Goal: Task Accomplishment & Management: Use online tool/utility

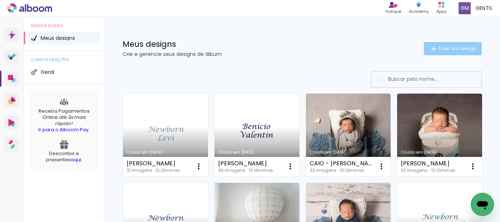
click at [448, 47] on span "Criar um design" at bounding box center [457, 48] width 38 height 5
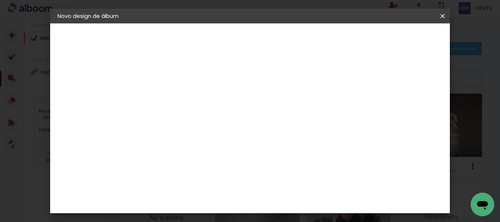
click at [177, 97] on input at bounding box center [177, 98] width 0 height 11
type input "[PERSON_NAME]"
type paper-input "[PERSON_NAME]"
click at [0, 0] on slot "Avançar" at bounding box center [0, 0] width 0 height 0
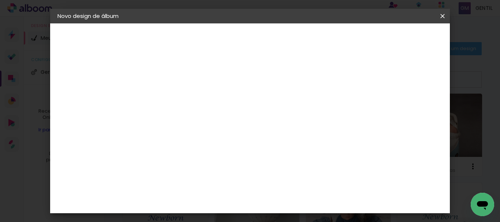
click at [0, 0] on slot "Avançar" at bounding box center [0, 0] width 0 height 0
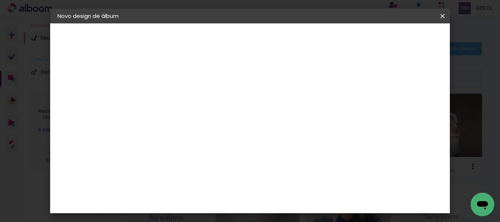
click at [287, 41] on span "Iniciar design" at bounding box center [279, 41] width 17 height 10
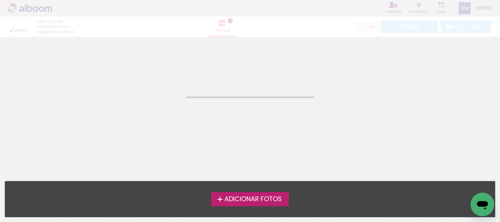
click at [267, 197] on span "Adicionar Fotos" at bounding box center [252, 199] width 57 height 7
click at [0, 0] on input "file" at bounding box center [0, 0] width 0 height 0
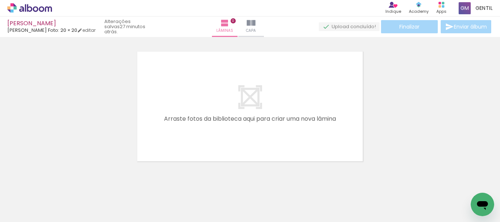
scroll to position [0, 956]
drag, startPoint x: 174, startPoint y: 220, endPoint x: 5, endPoint y: 20, distance: 261.9
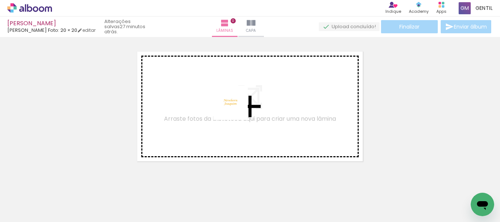
drag, startPoint x: 465, startPoint y: 201, endPoint x: 234, endPoint y: 109, distance: 247.6
click at [236, 108] on quentale-workspace at bounding box center [250, 111] width 500 height 222
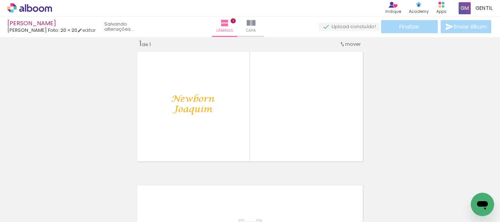
scroll to position [10, 0]
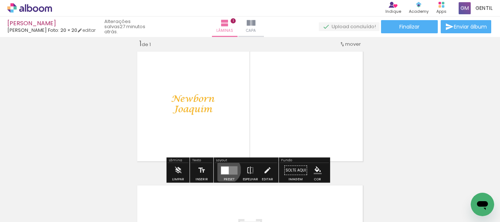
click at [225, 170] on div at bounding box center [225, 171] width 8 height 8
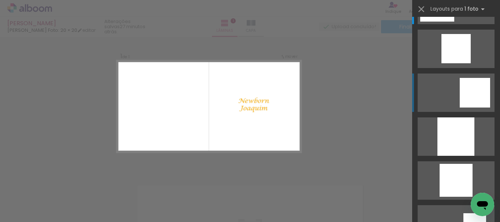
scroll to position [73, 0]
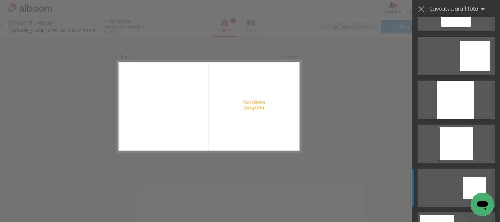
click at [476, 182] on div at bounding box center [474, 188] width 23 height 22
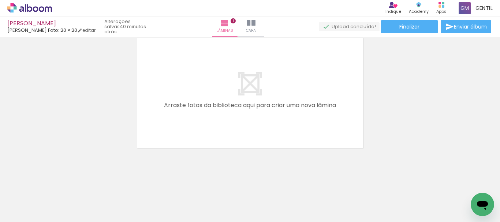
scroll to position [0, 0]
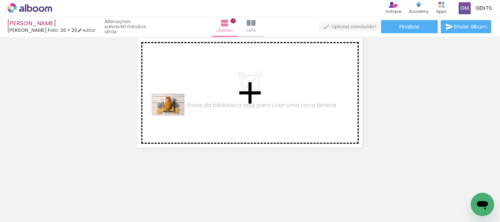
drag, startPoint x: 124, startPoint y: 202, endPoint x: 89, endPoint y: 189, distance: 37.1
click at [174, 116] on quentale-workspace at bounding box center [250, 111] width 500 height 222
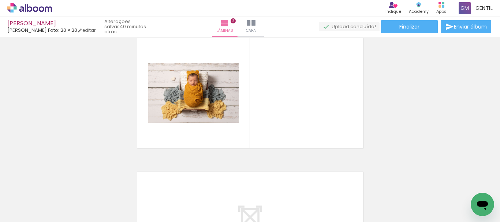
scroll to position [144, 0]
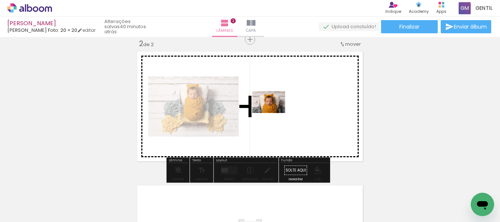
drag, startPoint x: 72, startPoint y: 204, endPoint x: 274, endPoint y: 113, distance: 221.2
click at [274, 113] on quentale-workspace at bounding box center [250, 111] width 500 height 222
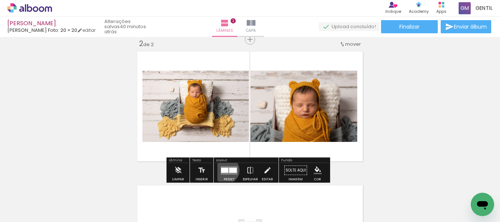
click at [224, 170] on div at bounding box center [224, 170] width 7 height 5
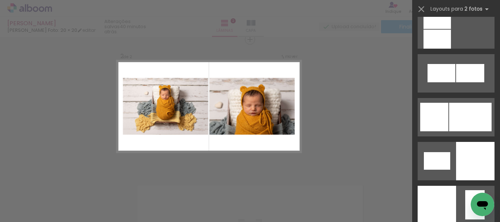
scroll to position [906, 0]
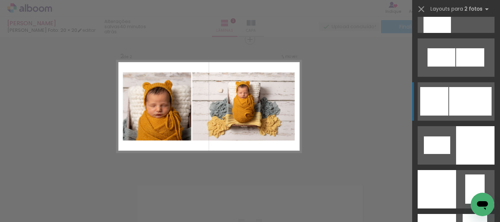
click at [465, 95] on div at bounding box center [470, 101] width 42 height 29
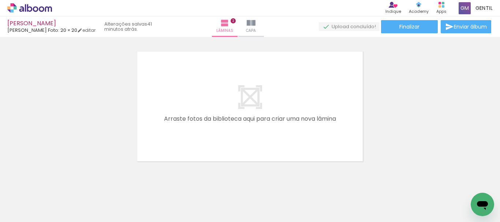
scroll to position [286, 0]
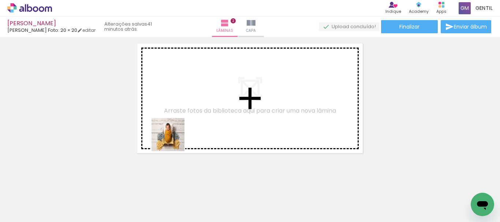
drag, startPoint x: 165, startPoint y: 192, endPoint x: 173, endPoint y: 138, distance: 55.2
click at [173, 138] on quentale-workspace at bounding box center [250, 111] width 500 height 222
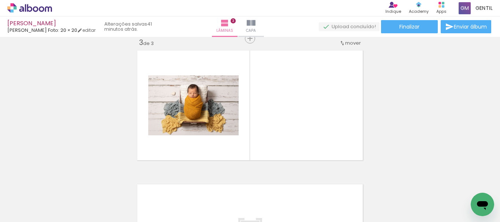
scroll to position [277, 0]
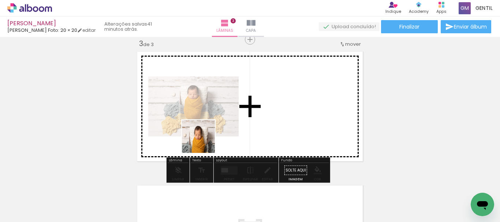
drag, startPoint x: 198, startPoint y: 198, endPoint x: 204, endPoint y: 139, distance: 59.5
click at [204, 139] on quentale-workspace at bounding box center [250, 111] width 500 height 222
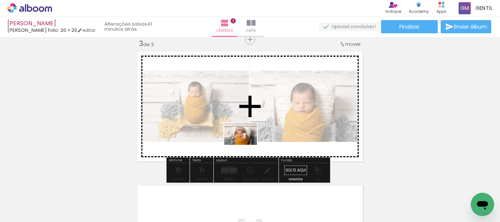
drag, startPoint x: 243, startPoint y: 204, endPoint x: 246, endPoint y: 145, distance: 59.0
click at [246, 145] on quentale-workspace at bounding box center [250, 111] width 500 height 222
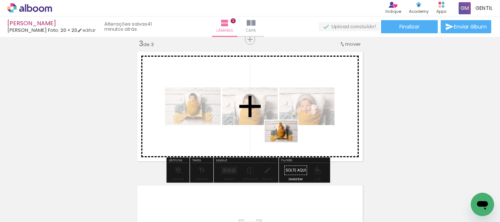
drag, startPoint x: 280, startPoint y: 205, endPoint x: 287, endPoint y: 142, distance: 62.6
click at [287, 142] on quentale-workspace at bounding box center [250, 111] width 500 height 222
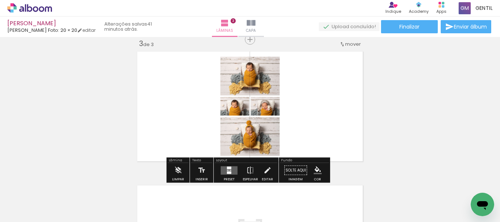
click at [230, 172] on div at bounding box center [229, 172] width 4 height 3
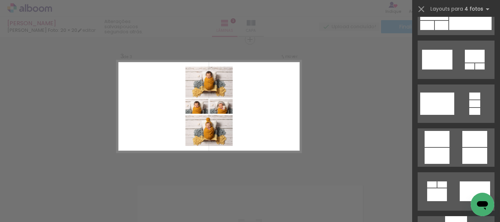
scroll to position [2198, 0]
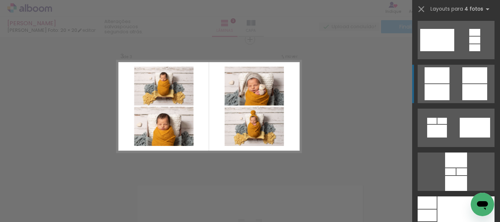
click at [468, 78] on div at bounding box center [474, 75] width 25 height 16
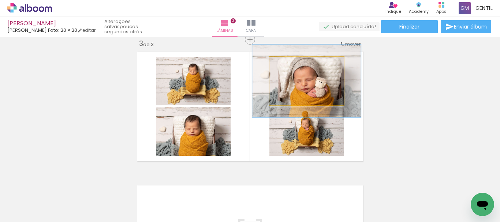
drag, startPoint x: 286, startPoint y: 66, endPoint x: 335, endPoint y: 78, distance: 51.2
click at [298, 66] on div at bounding box center [298, 64] width 7 height 7
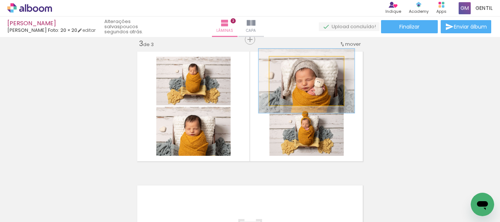
type paper-slider "129"
click at [292, 66] on div at bounding box center [295, 64] width 7 height 7
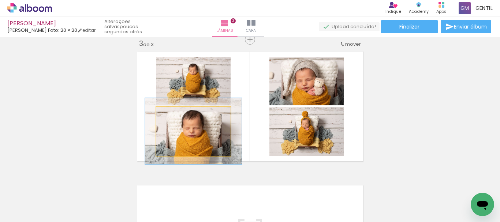
drag, startPoint x: 171, startPoint y: 114, endPoint x: 180, endPoint y: 113, distance: 8.8
type paper-slider "133"
click at [180, 113] on div at bounding box center [181, 114] width 7 height 7
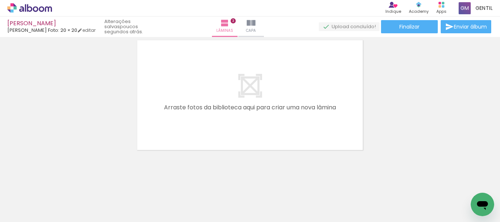
scroll to position [425, 0]
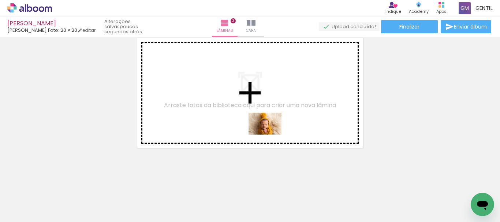
drag, startPoint x: 328, startPoint y: 206, endPoint x: 271, endPoint y: 134, distance: 92.0
click at [271, 134] on quentale-workspace at bounding box center [250, 111] width 500 height 222
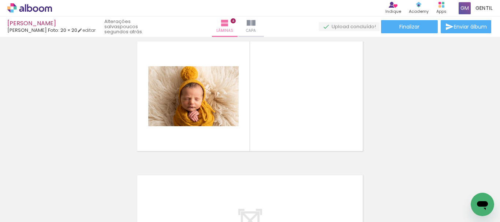
scroll to position [411, 0]
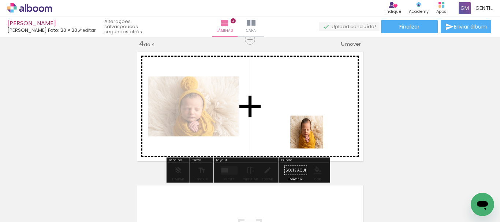
drag, startPoint x: 361, startPoint y: 199, endPoint x: 312, endPoint y: 138, distance: 78.4
click at [312, 138] on quentale-workspace at bounding box center [250, 111] width 500 height 222
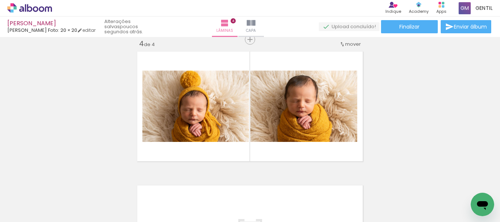
scroll to position [0, 228]
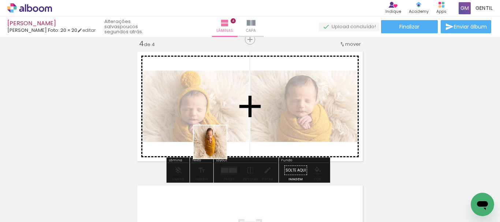
drag, startPoint x: 182, startPoint y: 202, endPoint x: 216, endPoint y: 148, distance: 64.4
click at [216, 148] on quentale-workspace at bounding box center [250, 111] width 500 height 222
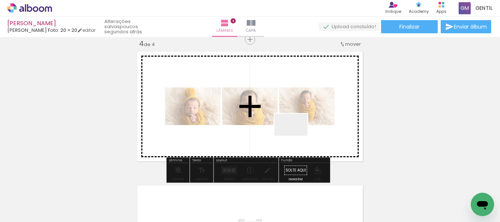
drag, startPoint x: 305, startPoint y: 202, endPoint x: 255, endPoint y: 216, distance: 51.3
click at [296, 137] on quentale-workspace at bounding box center [250, 111] width 500 height 222
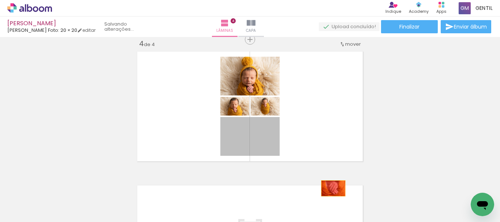
drag, startPoint x: 268, startPoint y: 136, endPoint x: 309, endPoint y: 187, distance: 65.3
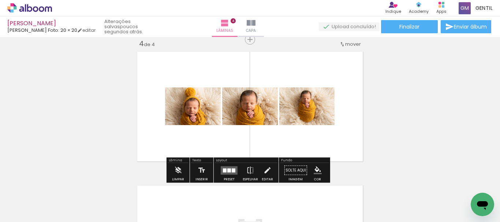
click at [224, 169] on div at bounding box center [225, 170] width 4 height 4
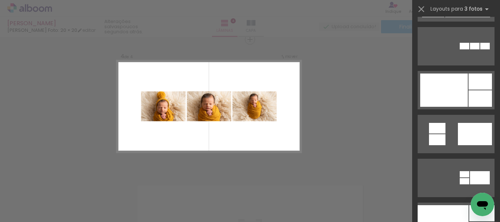
scroll to position [849, 0]
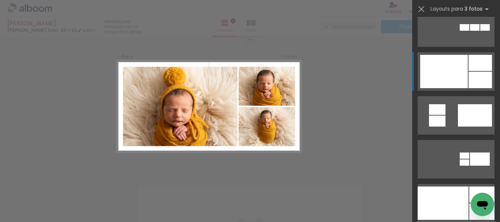
click at [440, 74] on div at bounding box center [444, 71] width 48 height 33
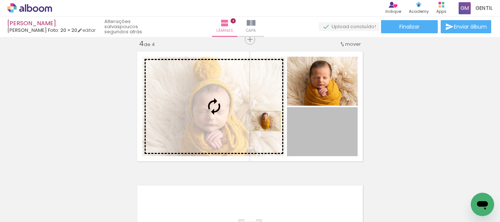
drag, startPoint x: 305, startPoint y: 138, endPoint x: 263, endPoint y: 121, distance: 45.0
click at [0, 0] on slot at bounding box center [0, 0] width 0 height 0
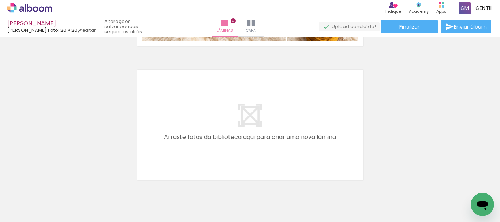
scroll to position [529, 0]
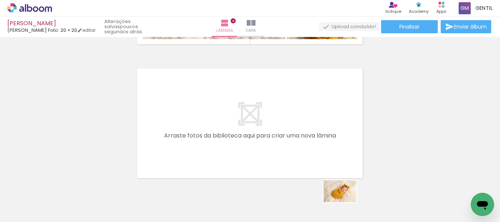
drag, startPoint x: 346, startPoint y: 199, endPoint x: 346, endPoint y: 202, distance: 3.7
click at [346, 202] on div at bounding box center [338, 197] width 36 height 24
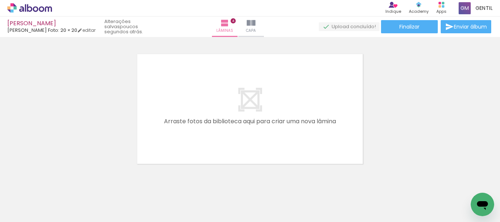
scroll to position [549, 0]
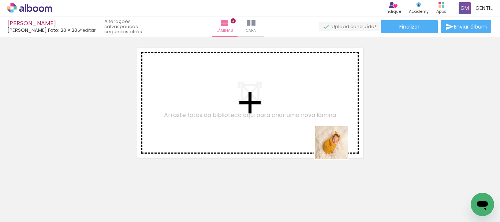
drag, startPoint x: 349, startPoint y: 204, endPoint x: 337, endPoint y: 148, distance: 57.3
click at [337, 148] on quentale-workspace at bounding box center [250, 111] width 500 height 222
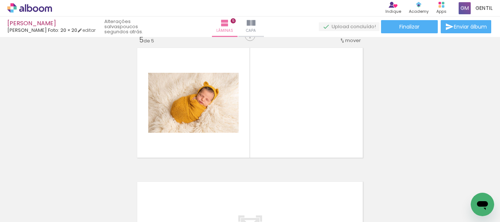
scroll to position [545, 0]
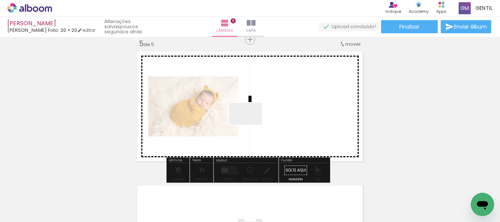
drag, startPoint x: 265, startPoint y: 200, endPoint x: 251, endPoint y: 125, distance: 76.0
click at [251, 125] on quentale-workspace at bounding box center [250, 111] width 500 height 222
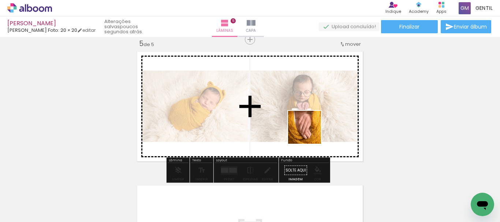
drag, startPoint x: 305, startPoint y: 200, endPoint x: 310, endPoint y: 133, distance: 67.1
click at [310, 133] on quentale-workspace at bounding box center [250, 111] width 500 height 222
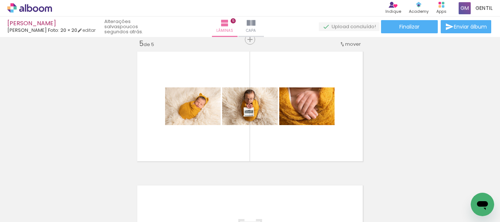
scroll to position [0, 583]
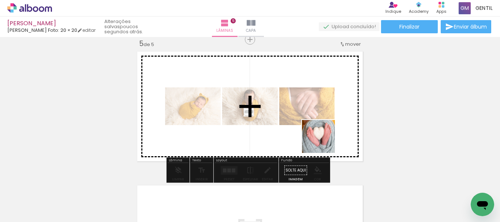
drag, startPoint x: 351, startPoint y: 196, endPoint x: 324, endPoint y: 142, distance: 60.6
click at [324, 142] on quentale-workspace at bounding box center [250, 111] width 500 height 222
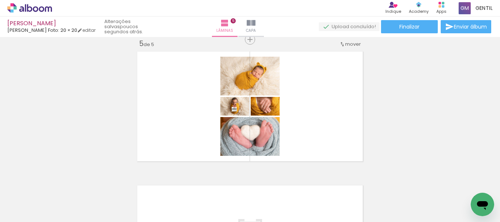
scroll to position [0, 528]
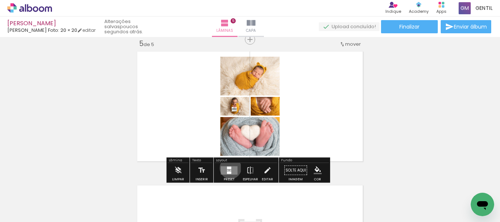
click at [229, 168] on div at bounding box center [229, 168] width 4 height 3
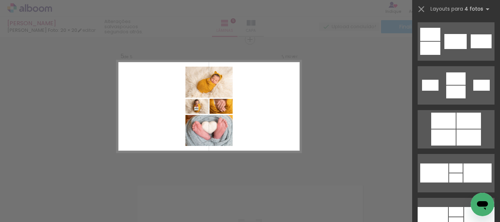
scroll to position [1306, 0]
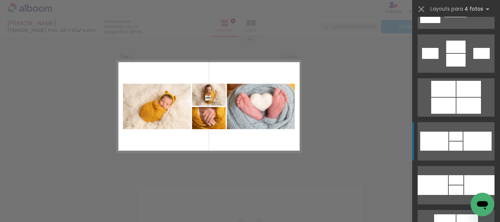
click at [471, 142] on div at bounding box center [477, 141] width 28 height 19
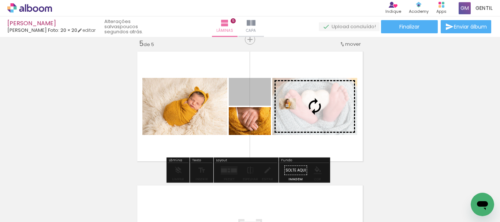
drag, startPoint x: 255, startPoint y: 99, endPoint x: 290, endPoint y: 110, distance: 36.5
click at [0, 0] on slot at bounding box center [0, 0] width 0 height 0
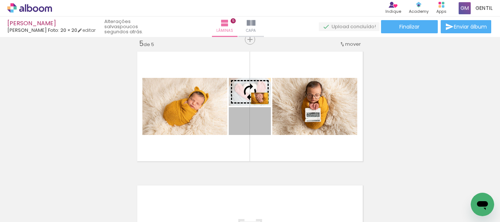
drag, startPoint x: 260, startPoint y: 128, endPoint x: 257, endPoint y: 98, distance: 29.4
click at [0, 0] on slot at bounding box center [0, 0] width 0 height 0
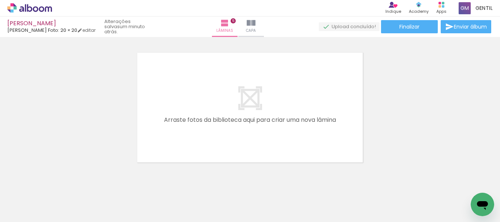
scroll to position [0, 398]
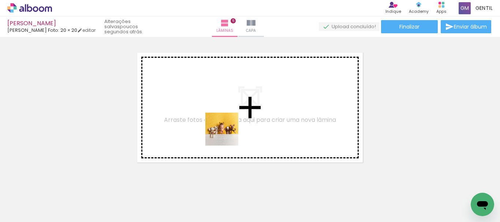
drag, startPoint x: 215, startPoint y: 203, endPoint x: 227, endPoint y: 134, distance: 69.5
click at [227, 134] on quentale-workspace at bounding box center [250, 111] width 500 height 222
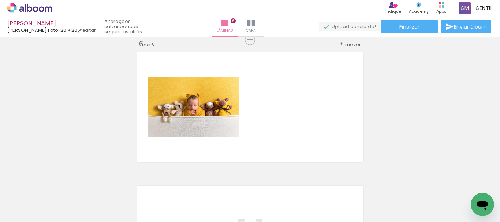
scroll to position [679, 0]
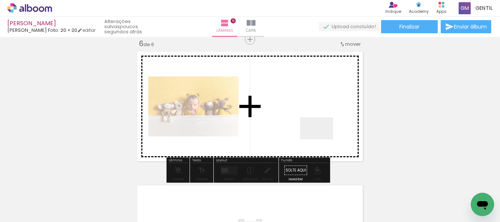
drag, startPoint x: 370, startPoint y: 199, endPoint x: 319, endPoint y: 134, distance: 82.3
click at [319, 134] on quentale-workspace at bounding box center [250, 111] width 500 height 222
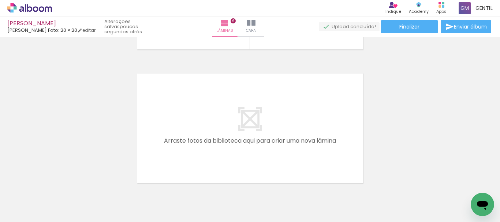
scroll to position [806, 0]
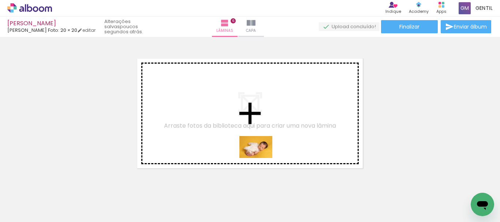
drag, startPoint x: 299, startPoint y: 205, endPoint x: 314, endPoint y: 197, distance: 16.7
click at [262, 159] on quentale-workspace at bounding box center [250, 111] width 500 height 222
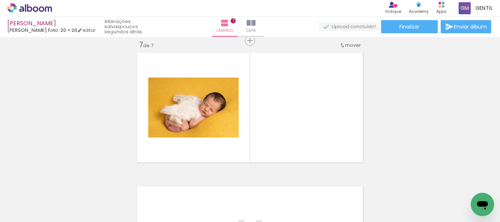
scroll to position [813, 0]
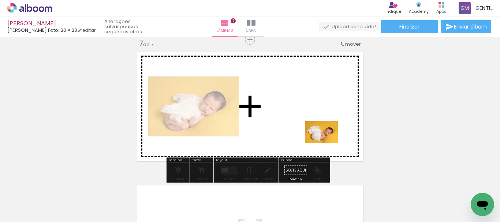
drag, startPoint x: 420, startPoint y: 200, endPoint x: 327, endPoint y: 143, distance: 108.7
click at [327, 143] on quentale-workspace at bounding box center [250, 111] width 500 height 222
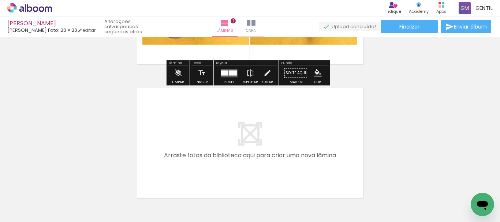
scroll to position [945, 0]
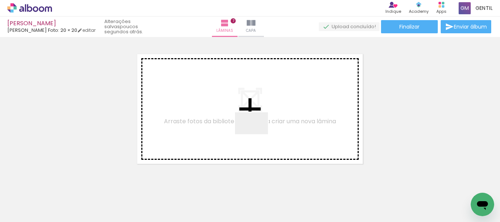
drag, startPoint x: 343, startPoint y: 200, endPoint x: 422, endPoint y: 187, distance: 79.3
click at [257, 135] on quentale-workspace at bounding box center [250, 111] width 500 height 222
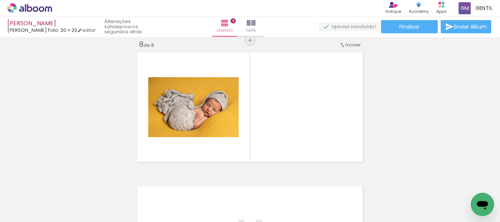
scroll to position [947, 0]
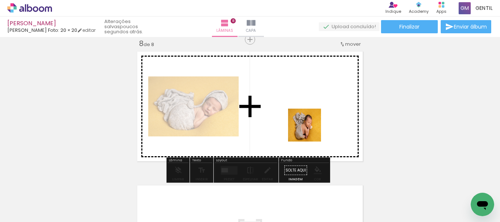
drag, startPoint x: 453, startPoint y: 197, endPoint x: 310, endPoint y: 131, distance: 157.5
click at [310, 131] on quentale-workspace at bounding box center [250, 111] width 500 height 222
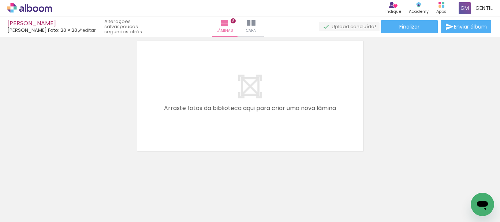
scroll to position [1087, 0]
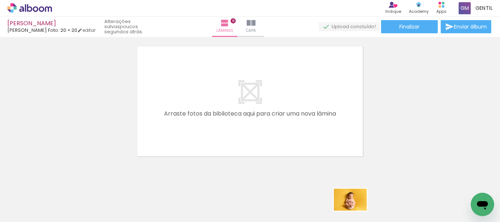
drag, startPoint x: 338, startPoint y: 205, endPoint x: 443, endPoint y: 192, distance: 106.3
click at [350, 208] on div at bounding box center [333, 197] width 33 height 22
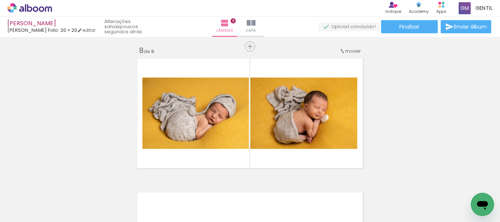
scroll to position [943, 0]
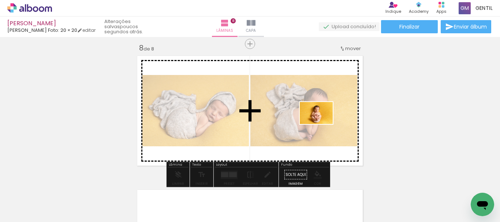
drag, startPoint x: 339, startPoint y: 197, endPoint x: 322, endPoint y: 124, distance: 75.3
click at [322, 124] on quentale-workspace at bounding box center [250, 111] width 500 height 222
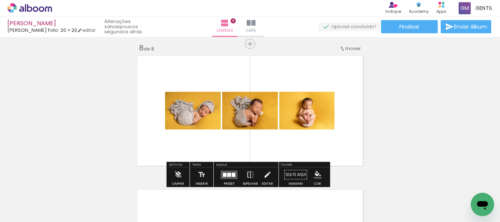
click at [235, 173] on quentale-layouter at bounding box center [229, 175] width 17 height 8
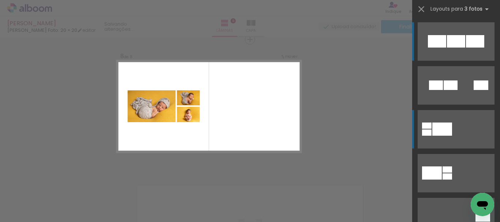
scroll to position [73, 0]
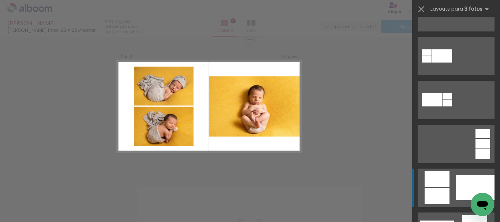
click at [465, 183] on div at bounding box center [475, 187] width 38 height 25
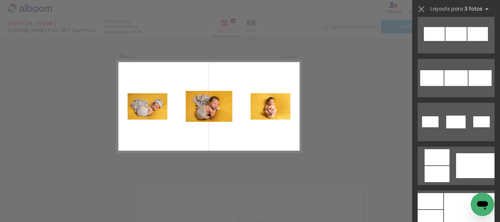
scroll to position [476, 0]
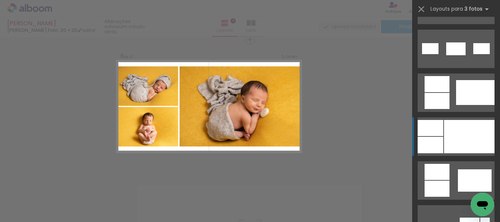
click at [465, 138] on div at bounding box center [469, 136] width 51 height 33
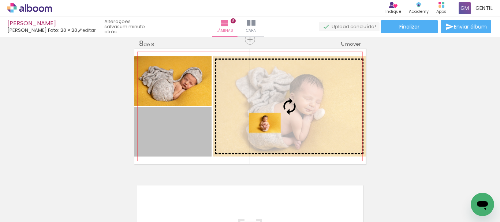
drag, startPoint x: 186, startPoint y: 133, endPoint x: 262, endPoint y: 123, distance: 77.2
click at [0, 0] on slot at bounding box center [0, 0] width 0 height 0
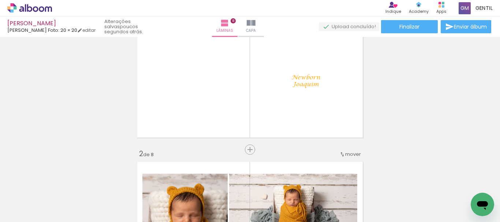
scroll to position [0, 0]
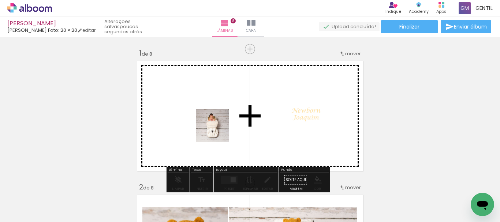
drag, startPoint x: 242, startPoint y: 200, endPoint x: 218, endPoint y: 131, distance: 73.2
click at [218, 131] on quentale-workspace at bounding box center [250, 111] width 500 height 222
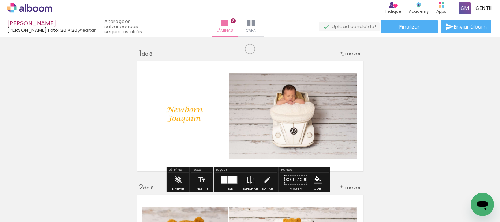
scroll to position [37, 0]
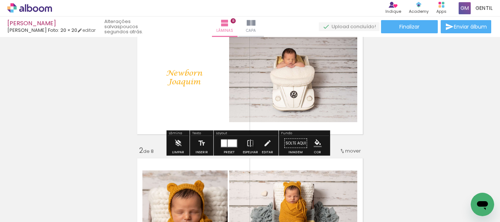
click at [232, 144] on div at bounding box center [232, 142] width 9 height 7
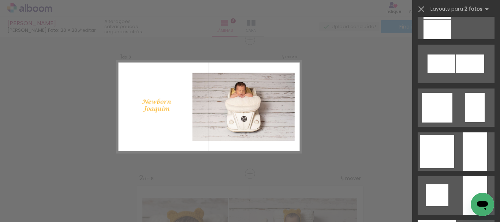
scroll to position [2034, 0]
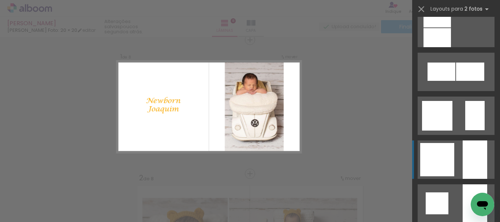
click at [431, 159] on div at bounding box center [437, 159] width 34 height 33
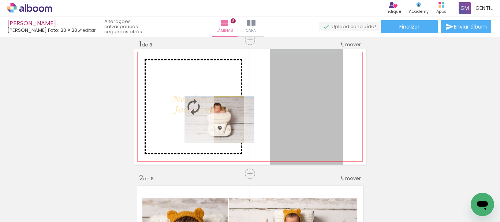
drag, startPoint x: 305, startPoint y: 121, endPoint x: 228, endPoint y: 119, distance: 76.9
click at [0, 0] on slot at bounding box center [0, 0] width 0 height 0
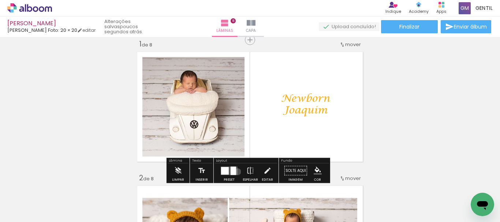
click at [236, 172] on div at bounding box center [229, 171] width 20 height 15
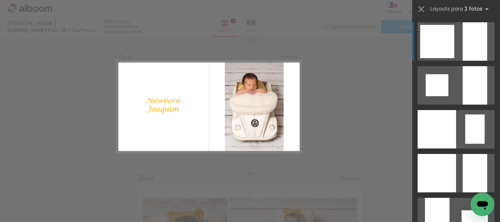
scroll to position [10, 0]
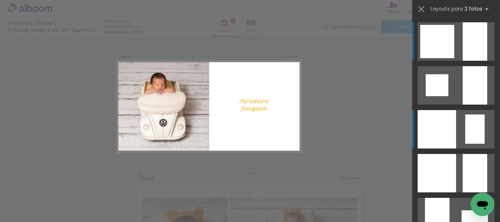
click at [445, 135] on div at bounding box center [437, 129] width 38 height 38
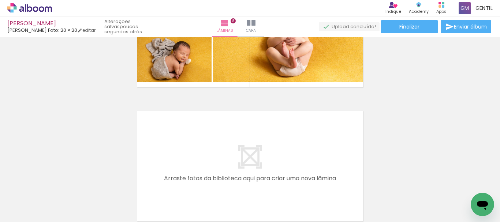
scroll to position [1095, 0]
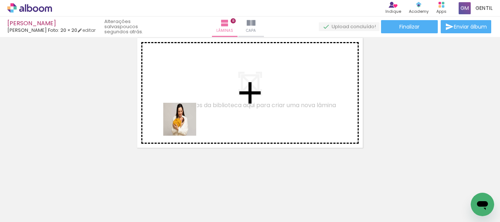
drag, startPoint x: 199, startPoint y: 201, endPoint x: 185, endPoint y: 125, distance: 77.0
click at [185, 125] on quentale-workspace at bounding box center [250, 111] width 500 height 222
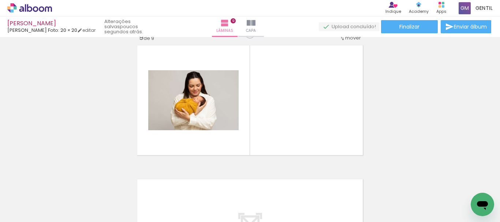
scroll to position [1081, 0]
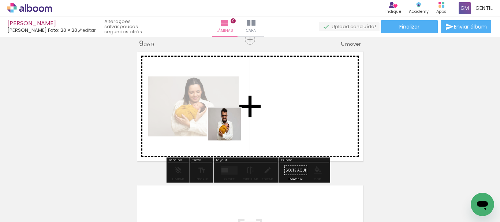
drag, startPoint x: 287, startPoint y: 201, endPoint x: 230, endPoint y: 130, distance: 91.6
click at [230, 130] on quentale-workspace at bounding box center [250, 111] width 500 height 222
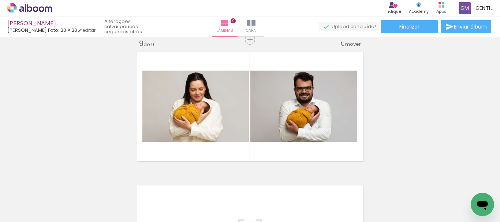
scroll to position [0, 934]
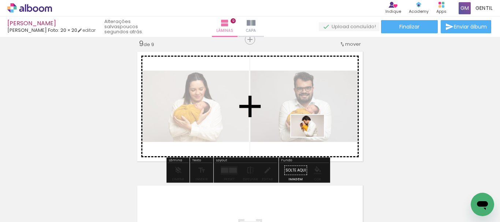
drag, startPoint x: 366, startPoint y: 204, endPoint x: 345, endPoint y: 200, distance: 21.7
click at [313, 137] on quentale-workspace at bounding box center [250, 111] width 500 height 222
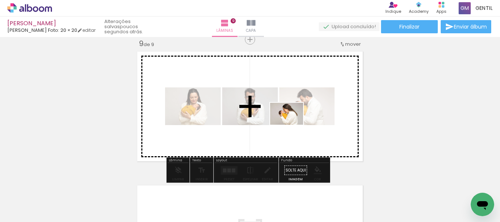
drag, startPoint x: 337, startPoint y: 200, endPoint x: 292, endPoint y: 125, distance: 87.5
click at [292, 125] on quentale-workspace at bounding box center [250, 111] width 500 height 222
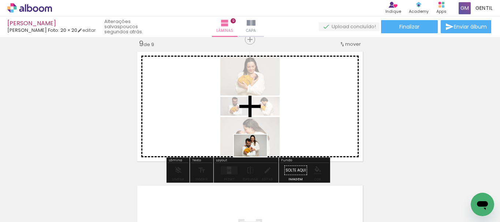
drag, startPoint x: 254, startPoint y: 208, endPoint x: 196, endPoint y: 188, distance: 61.0
click at [253, 160] on quentale-workspace at bounding box center [250, 111] width 500 height 222
drag, startPoint x: 172, startPoint y: 204, endPoint x: 81, endPoint y: 209, distance: 91.6
click at [176, 142] on quentale-workspace at bounding box center [250, 111] width 500 height 222
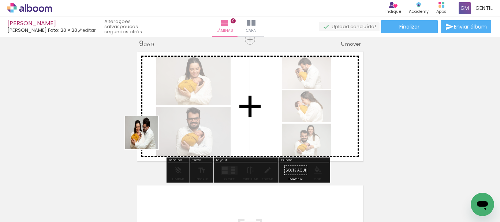
drag, startPoint x: 79, startPoint y: 206, endPoint x: 147, endPoint y: 138, distance: 96.3
click at [147, 138] on quentale-workspace at bounding box center [250, 111] width 500 height 222
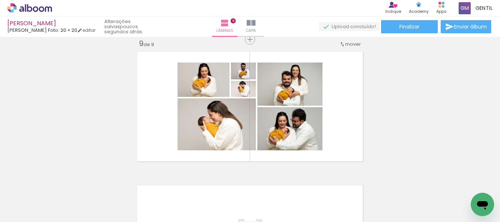
scroll to position [0, 934]
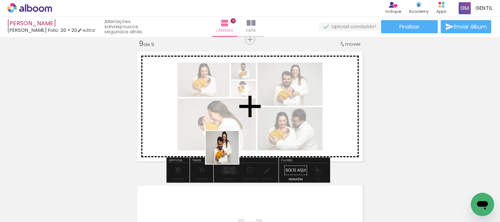
drag, startPoint x: 257, startPoint y: 206, endPoint x: 227, endPoint y: 152, distance: 61.8
click at [227, 152] on quentale-workspace at bounding box center [250, 111] width 500 height 222
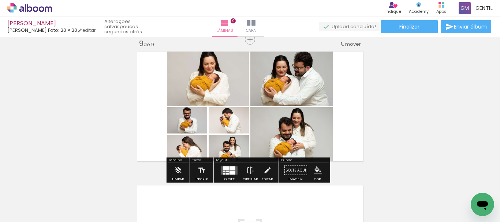
click at [230, 172] on div at bounding box center [233, 173] width 6 height 4
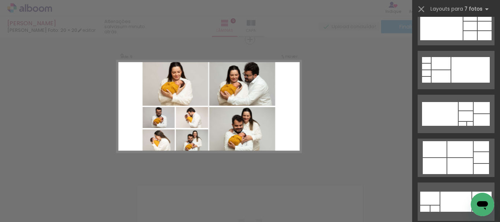
scroll to position [595, 0]
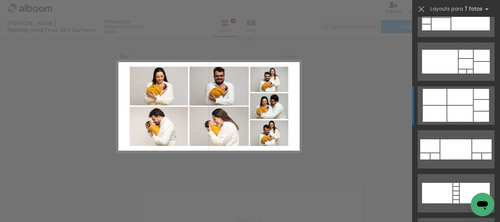
click at [455, 113] on div at bounding box center [460, 114] width 26 height 16
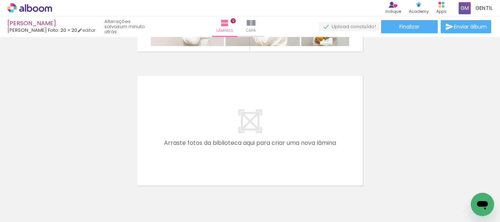
scroll to position [1228, 0]
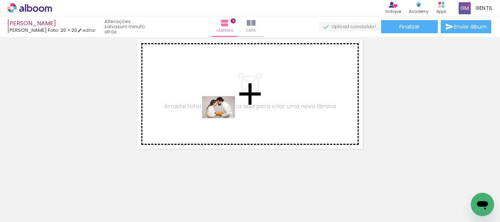
drag, startPoint x: 454, startPoint y: 197, endPoint x: 224, endPoint y: 118, distance: 243.1
click at [224, 118] on quentale-workspace at bounding box center [250, 111] width 500 height 222
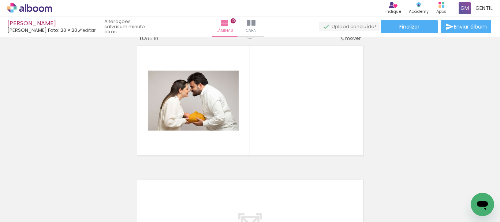
scroll to position [1215, 0]
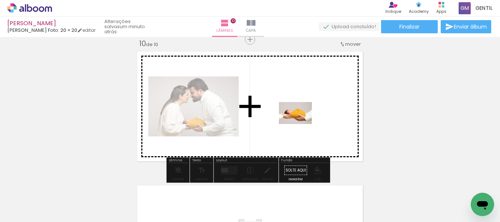
drag, startPoint x: 415, startPoint y: 200, endPoint x: 301, endPoint y: 124, distance: 137.3
click at [301, 124] on quentale-workspace at bounding box center [250, 111] width 500 height 222
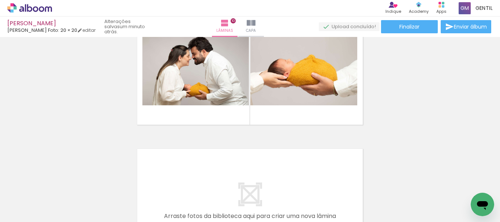
scroll to position [0, 956]
drag, startPoint x: 454, startPoint y: 217, endPoint x: 7, endPoint y: 16, distance: 489.8
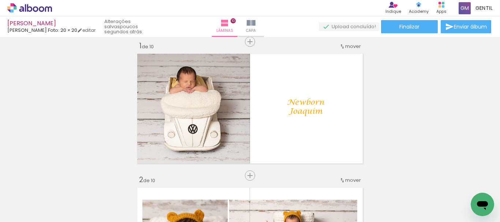
scroll to position [0, 0]
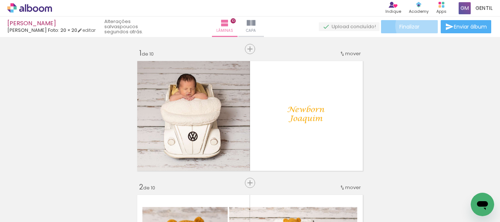
click at [418, 26] on paper-button "Finalizar" at bounding box center [409, 26] width 57 height 13
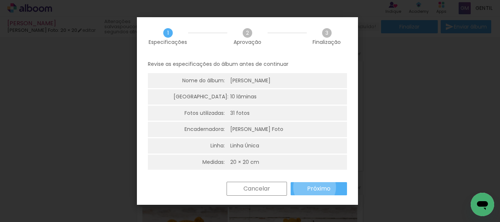
click at [0, 0] on slot "Próximo" at bounding box center [0, 0] width 0 height 0
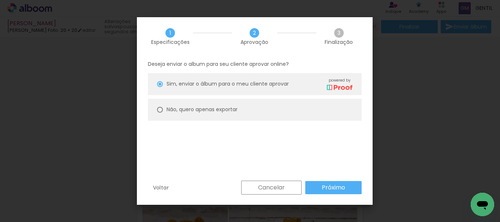
click at [160, 110] on div at bounding box center [160, 110] width 6 height 6
type paper-radio-button "on"
click at [0, 0] on slot "Próximo" at bounding box center [0, 0] width 0 height 0
type input "Alta, 300 DPI"
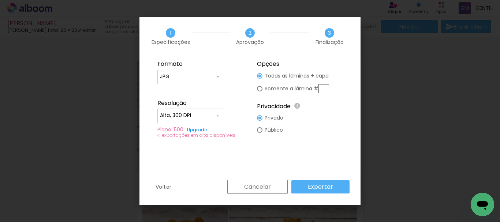
click at [260, 129] on div at bounding box center [259, 129] width 5 height 5
type paper-radio-button "on"
click at [0, 0] on slot "Exportar" at bounding box center [0, 0] width 0 height 0
